Goal: Task Accomplishment & Management: Use online tool/utility

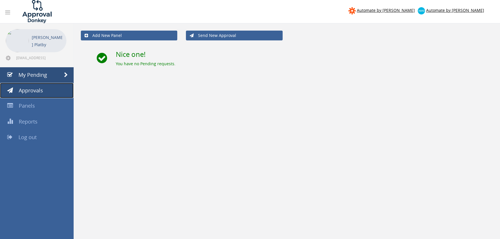
click at [42, 93] on span "Approvals" at bounding box center [31, 90] width 24 height 7
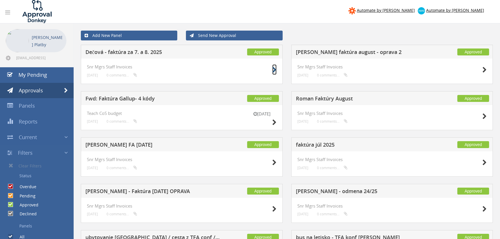
click at [273, 71] on icon at bounding box center [274, 70] width 4 height 6
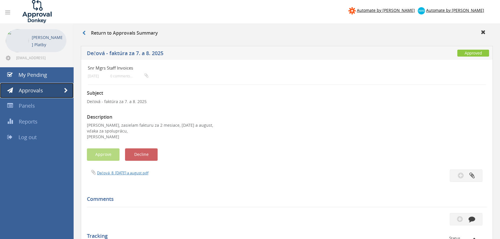
click at [26, 89] on span "Approvals" at bounding box center [31, 90] width 24 height 7
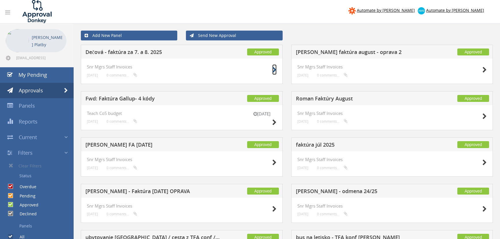
click at [274, 70] on icon at bounding box center [274, 70] width 4 height 6
